Goal: Task Accomplishment & Management: Use online tool/utility

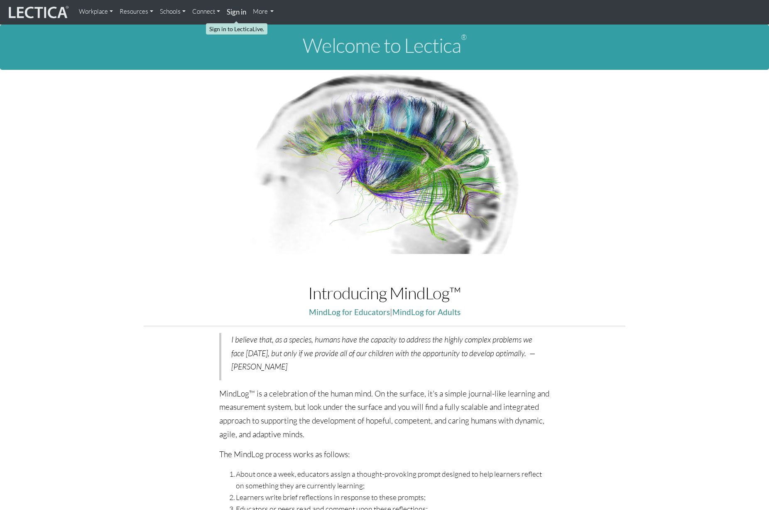
click at [236, 10] on strong "Sign in" at bounding box center [237, 11] width 20 height 9
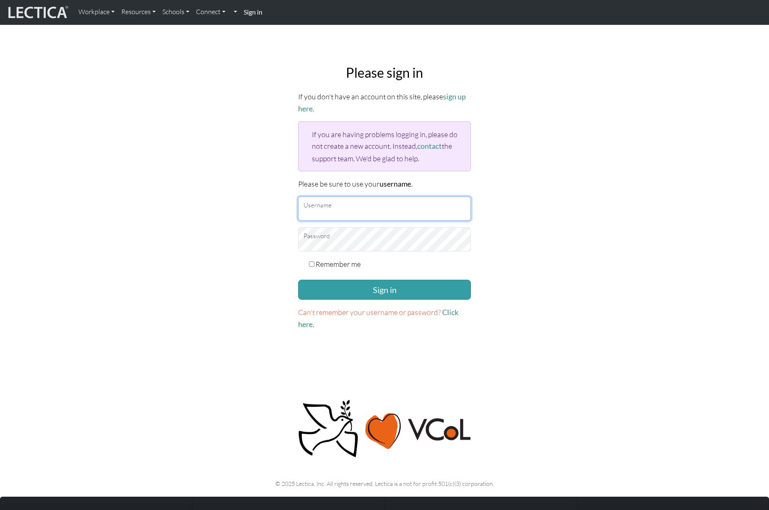
click at [318, 212] on input "Username" at bounding box center [384, 208] width 173 height 24
type input "ah@workwell.com.au"
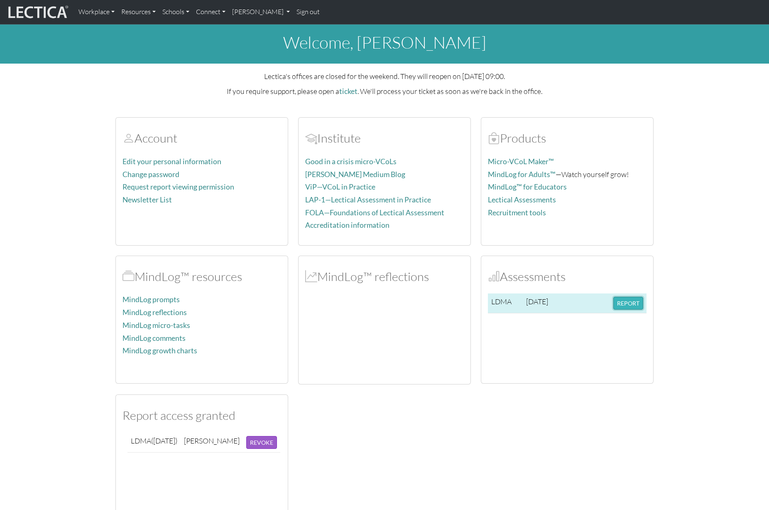
click at [629, 300] on button "REPORT" at bounding box center [628, 303] width 30 height 13
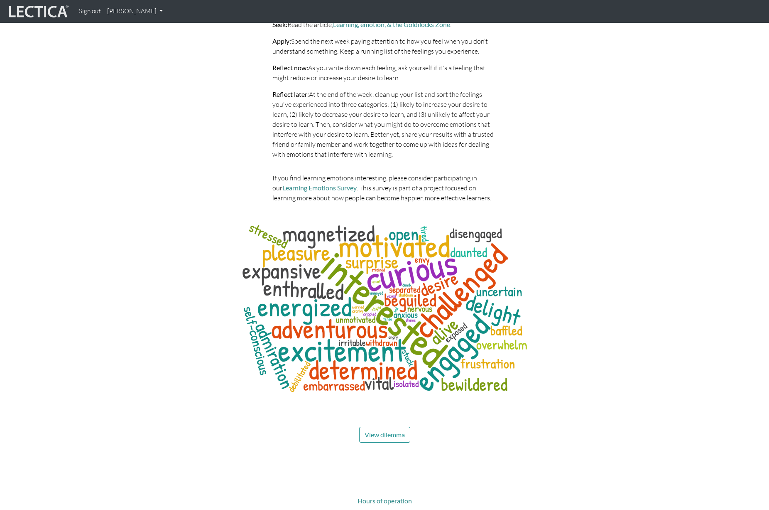
scroll to position [3764, 0]
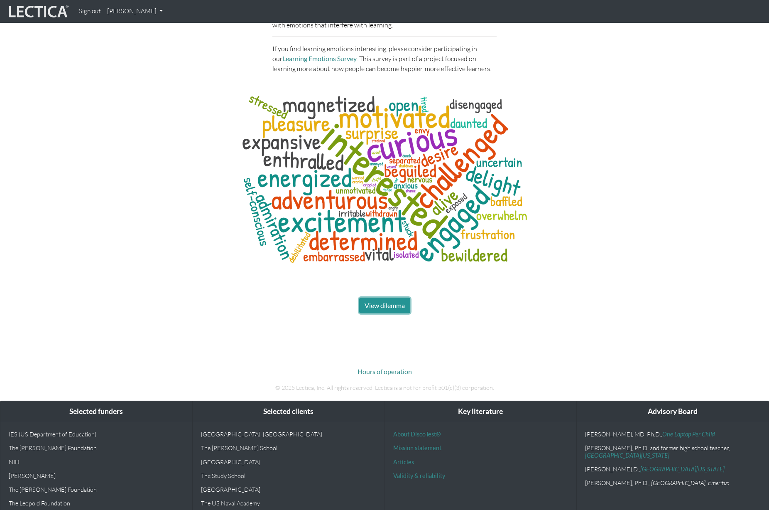
click at [382, 301] on span "View dilemma" at bounding box center [385, 305] width 40 height 8
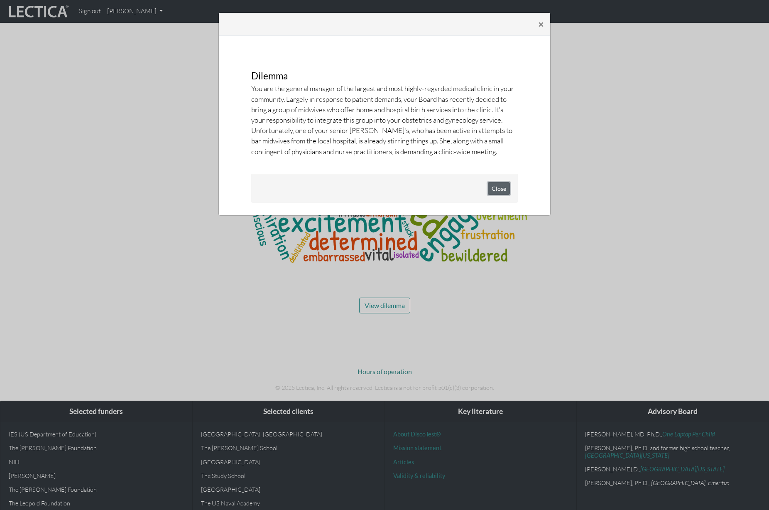
drag, startPoint x: 499, startPoint y: 186, endPoint x: 453, endPoint y: 183, distance: 46.2
click at [499, 186] on button "Close" at bounding box center [499, 188] width 22 height 13
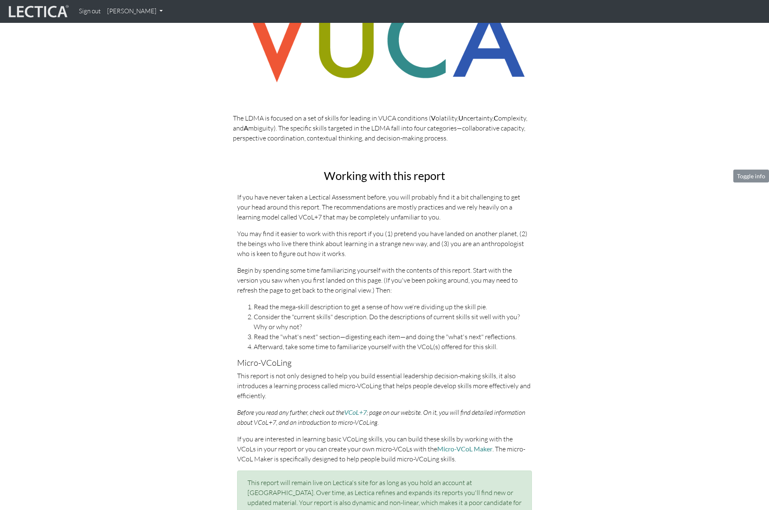
scroll to position [161, 0]
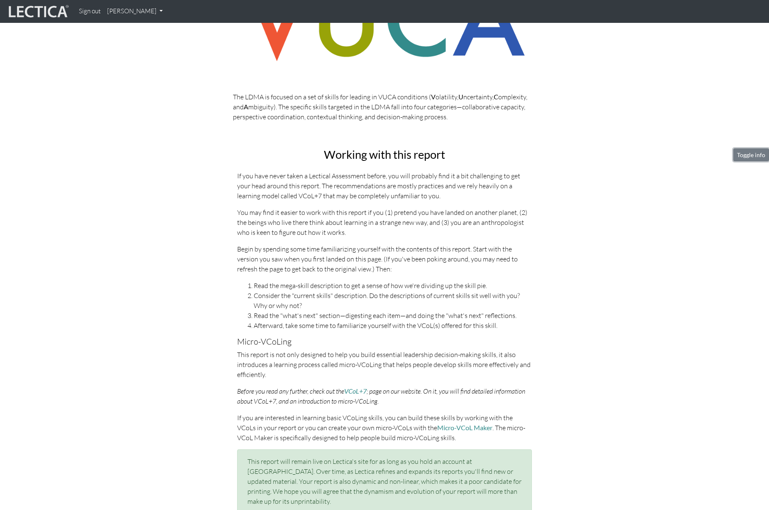
click at [755, 155] on button "Toggle info" at bounding box center [751, 154] width 36 height 13
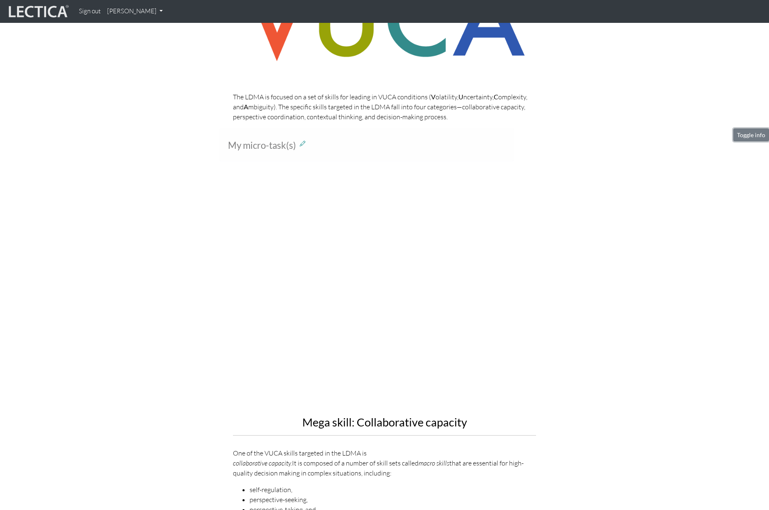
click at [759, 136] on button "Toggle info" at bounding box center [751, 134] width 36 height 13
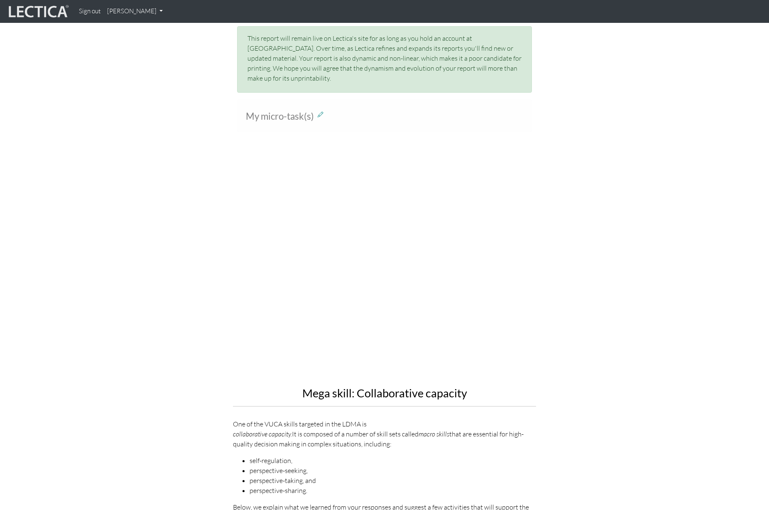
scroll to position [591, 0]
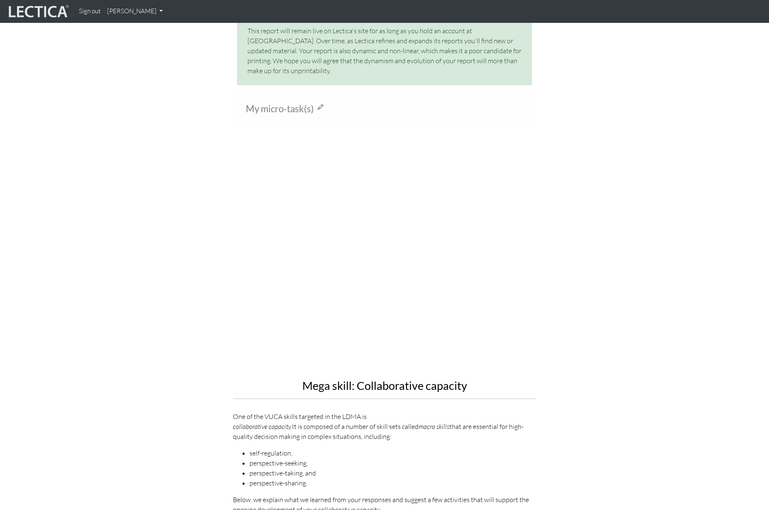
click at [322, 103] on icon at bounding box center [321, 106] width 6 height 7
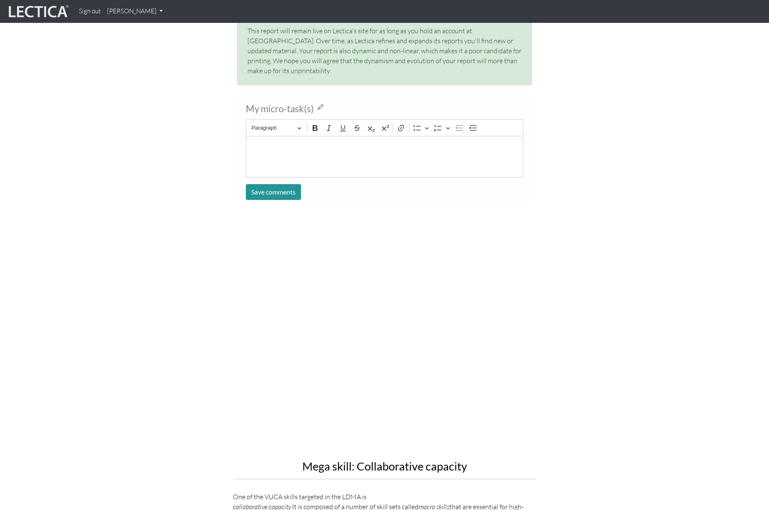
click at [322, 103] on icon at bounding box center [321, 106] width 6 height 7
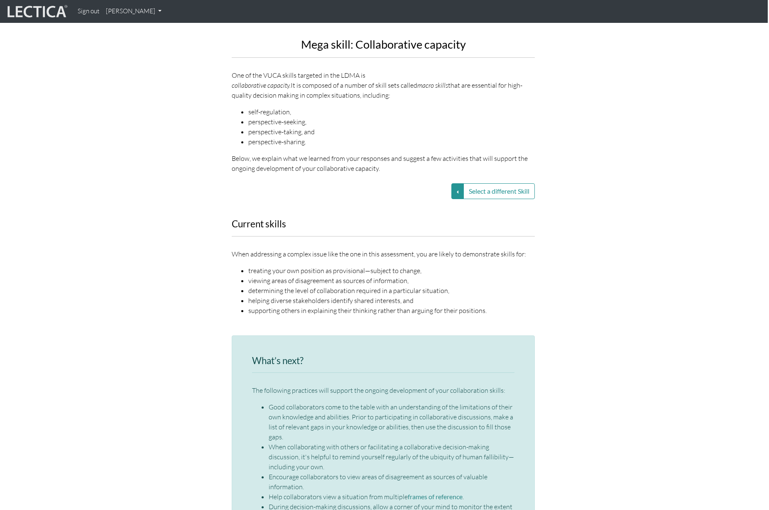
scroll to position [858, 1]
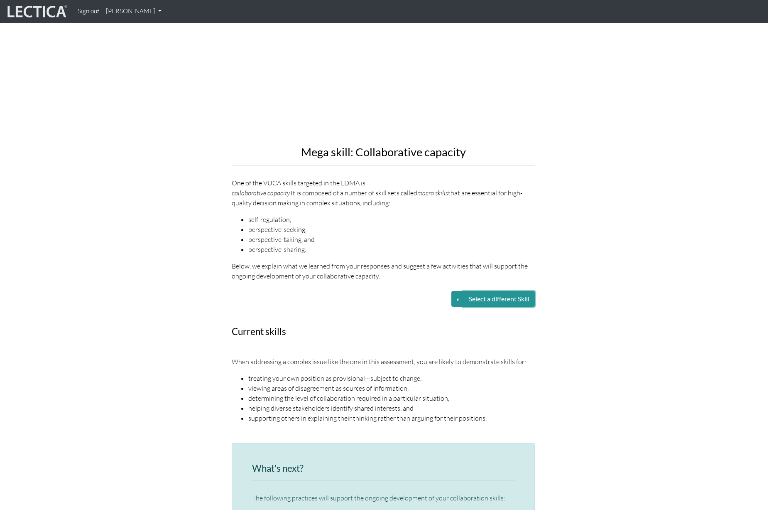
click at [482, 291] on button "Select a different Skill" at bounding box center [498, 299] width 71 height 16
click at [452, 291] on button "Select a different Skill" at bounding box center [457, 299] width 12 height 16
click at [376, 304] on link "VUCA—Contextual thinking" at bounding box center [398, 309] width 89 height 10
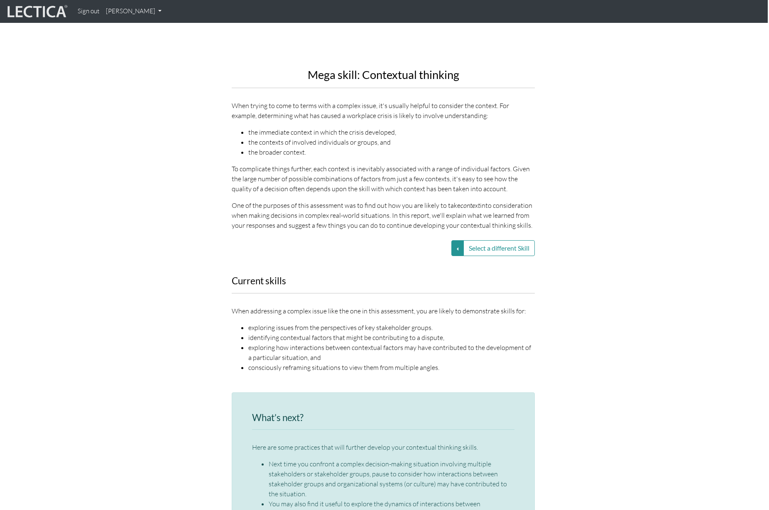
scroll to position [894, 1]
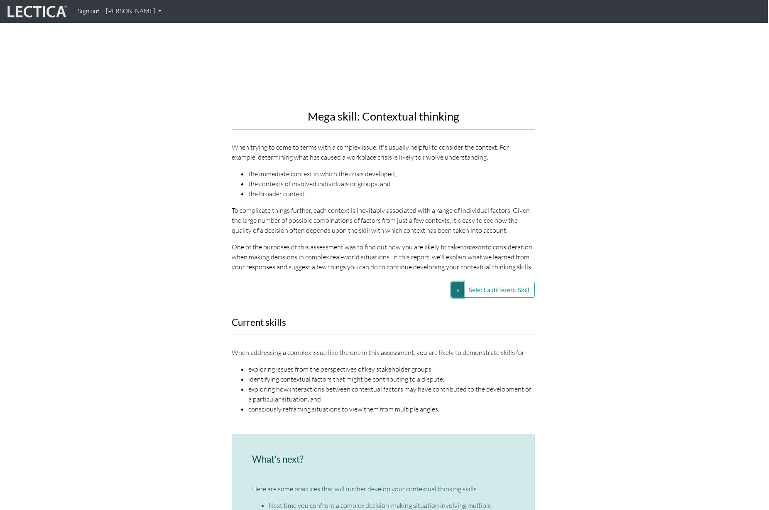
click at [457, 282] on button "Select a different Skill" at bounding box center [457, 290] width 12 height 16
click at [410, 305] on link "VUCA—Decision-making process" at bounding box center [398, 310] width 89 height 10
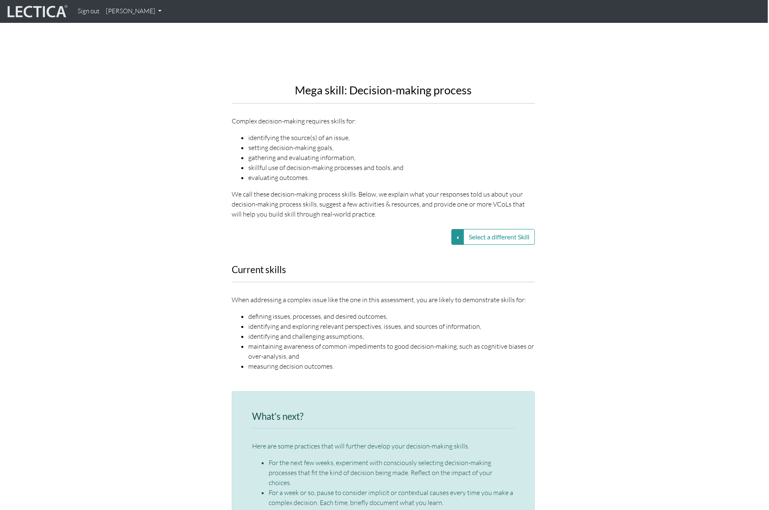
scroll to position [910, 1]
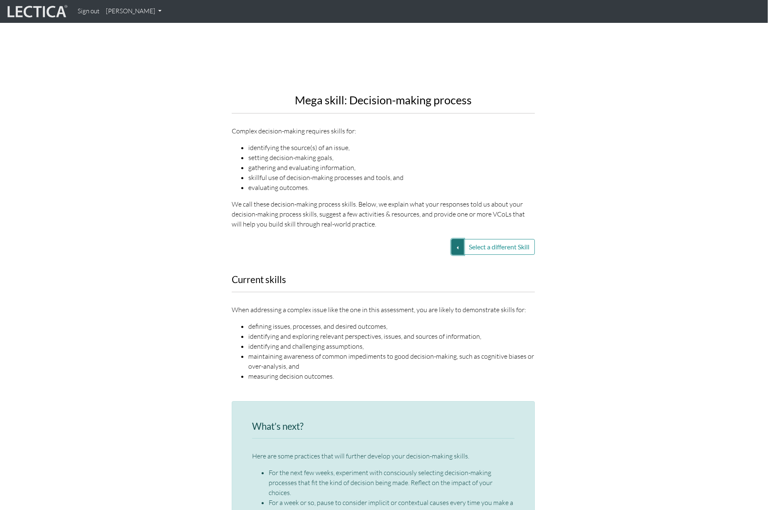
click at [458, 239] on button "Select a different Skill" at bounding box center [457, 247] width 12 height 16
click at [415, 272] on link "VUCA—Perspective coordination" at bounding box center [398, 277] width 89 height 10
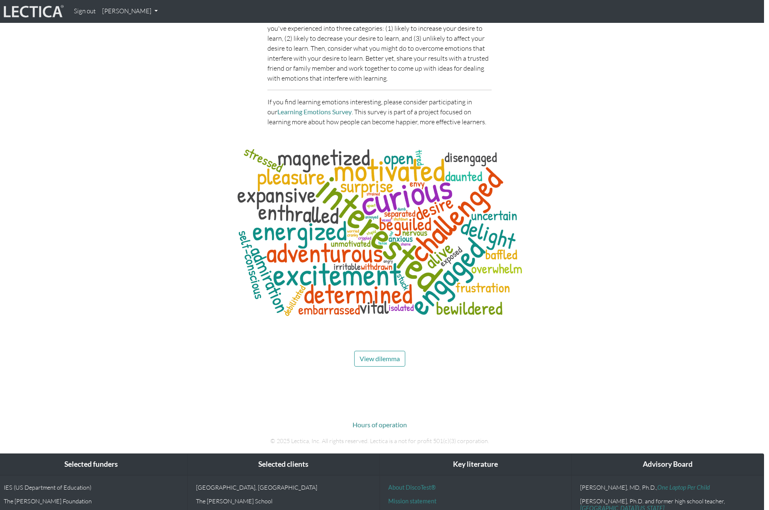
scroll to position [3172, 5]
